Goal: Find specific page/section: Find specific page/section

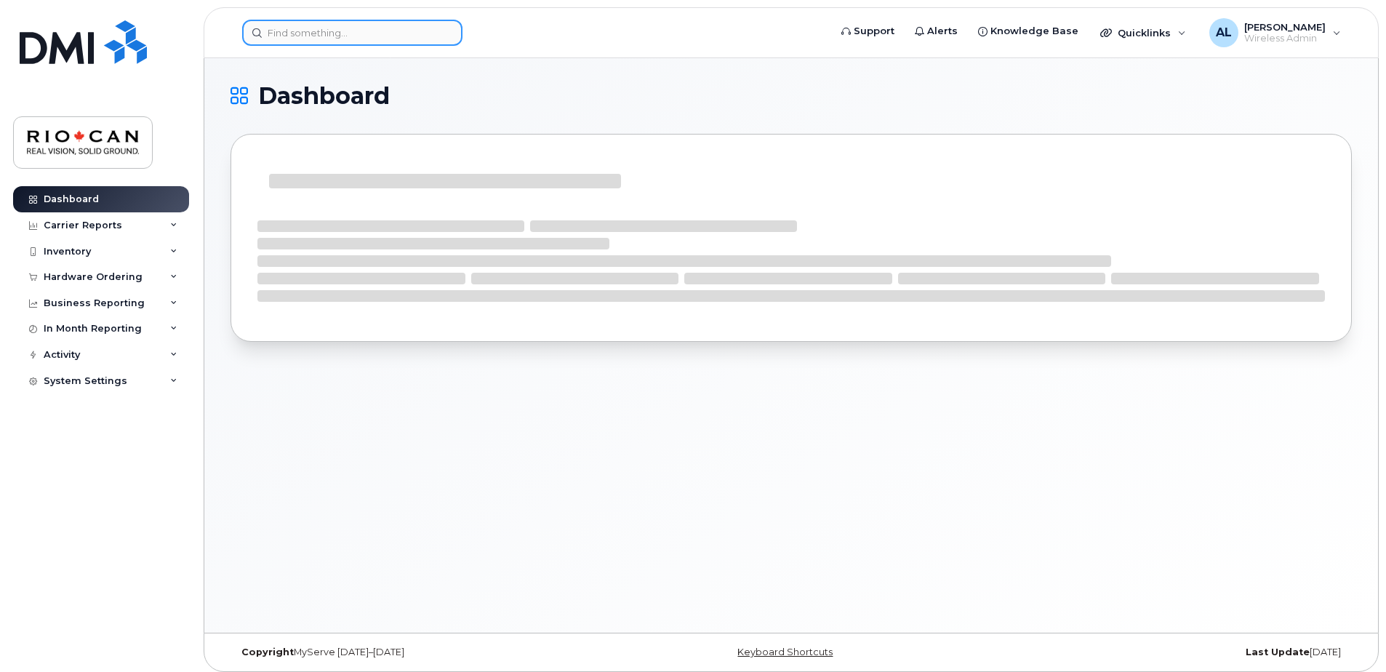
click at [339, 40] on input at bounding box center [352, 33] width 220 height 26
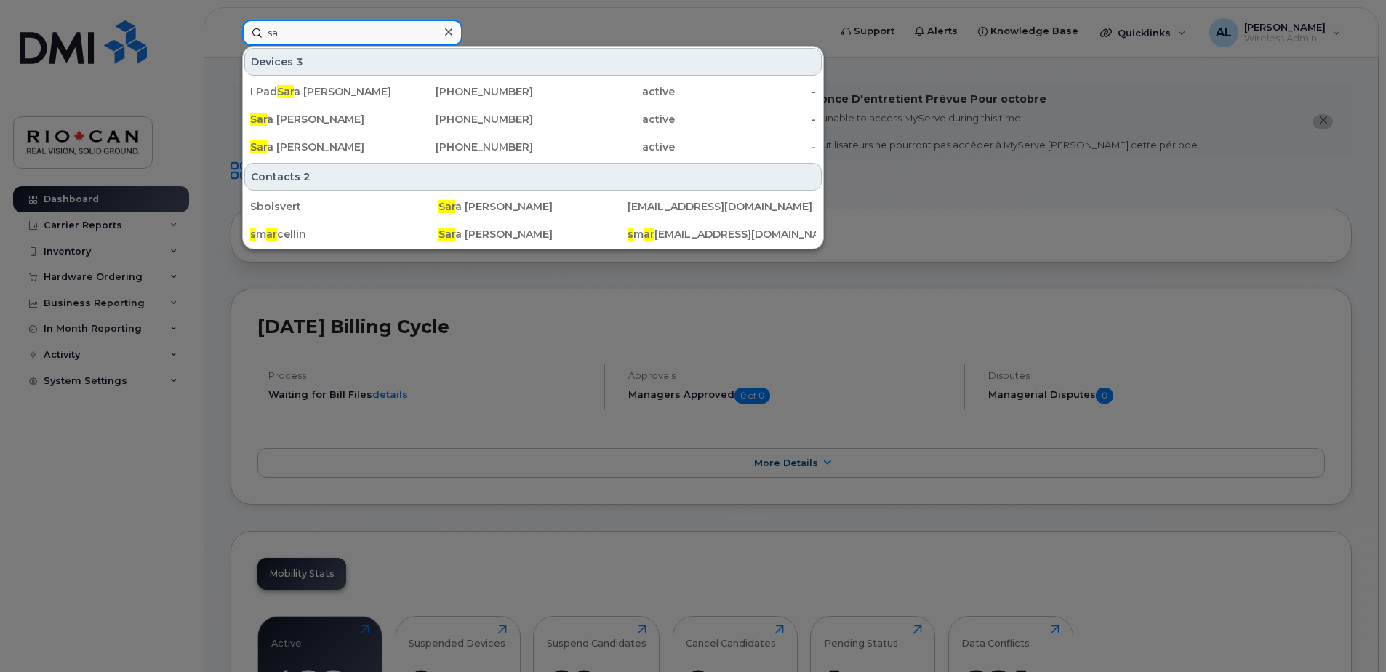
type input "s"
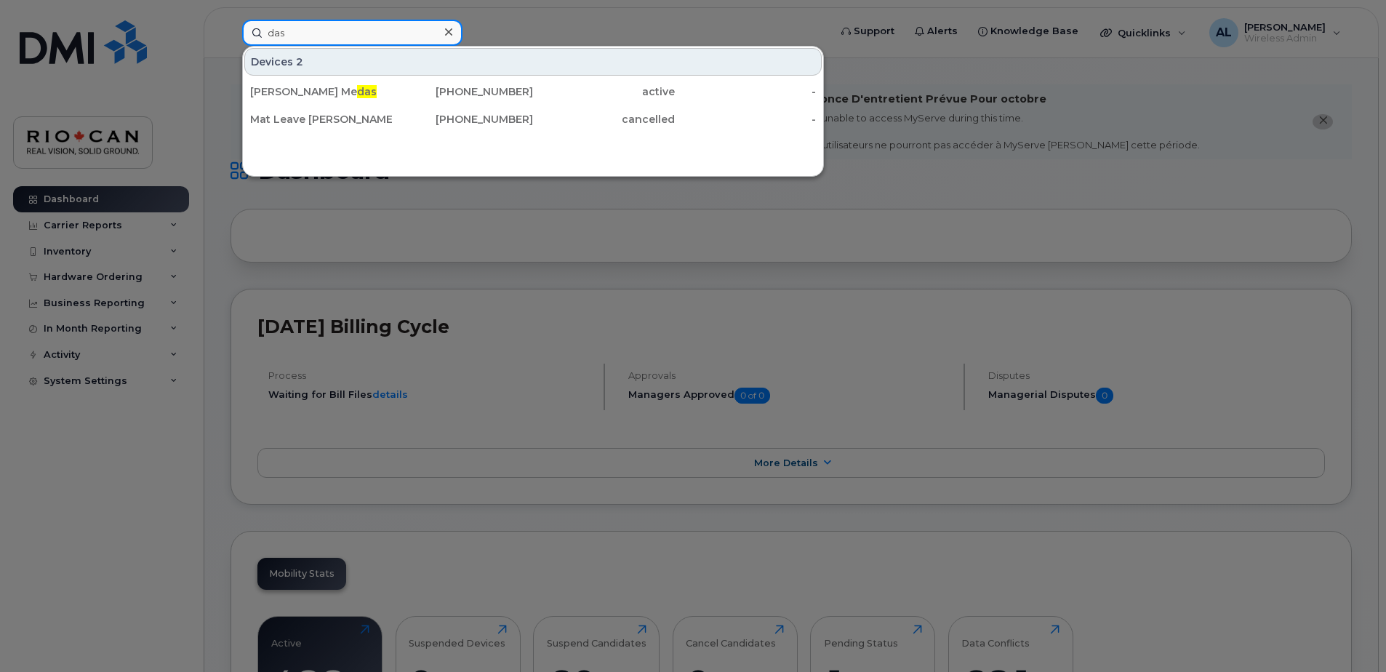
drag, startPoint x: 312, startPoint y: 31, endPoint x: 205, endPoint y: 28, distance: 106.9
click at [231, 28] on div "das Devices 2 [PERSON_NAME] Me das [PHONE_NUMBER] active - Mat Leave [PERSON_NA…" at bounding box center [531, 33] width 601 height 26
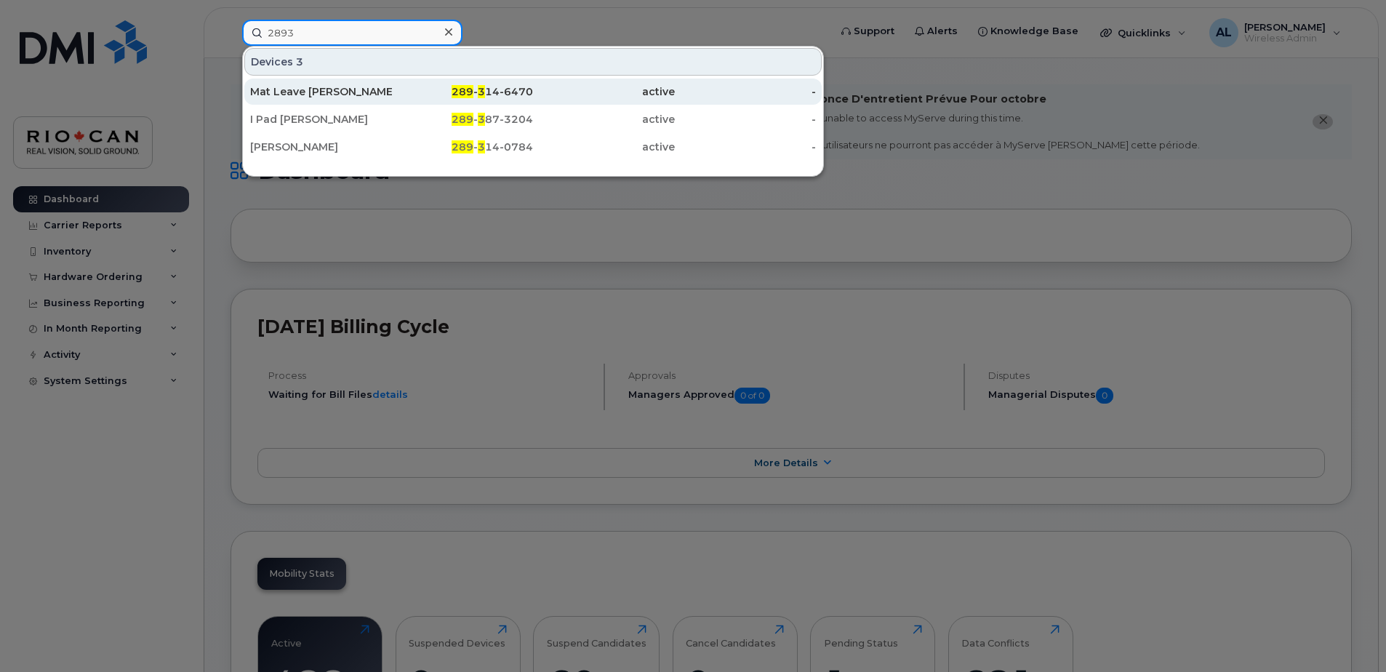
type input "2893"
click at [572, 95] on div "active" at bounding box center [604, 91] width 142 height 15
